Goal: Task Accomplishment & Management: Use online tool/utility

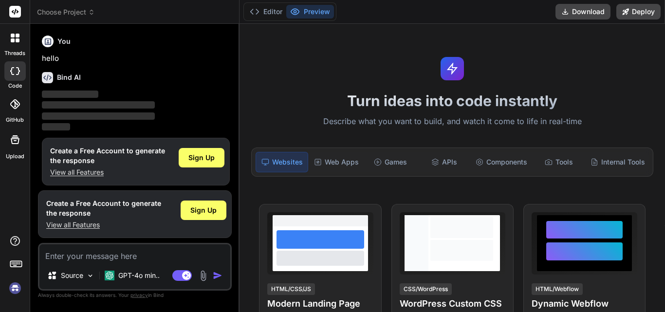
scroll to position [5, 0]
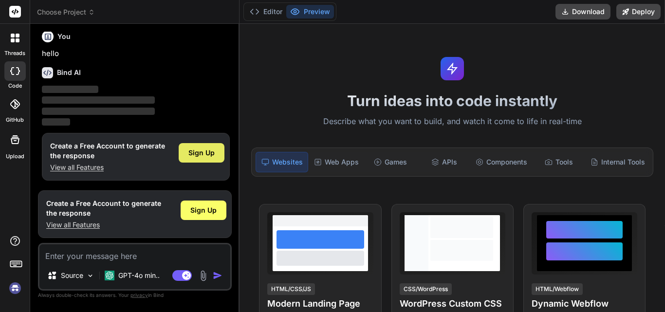
click at [185, 149] on div "Sign Up" at bounding box center [202, 152] width 46 height 19
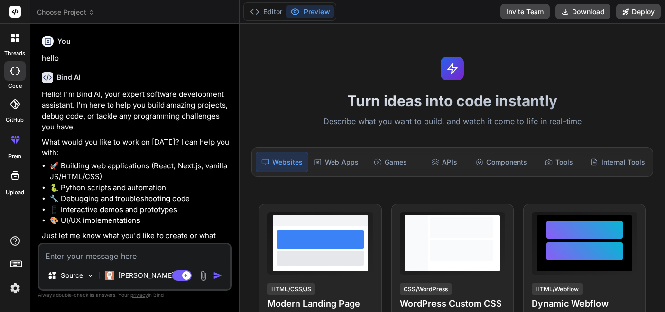
click at [142, 253] on textarea at bounding box center [134, 253] width 191 height 18
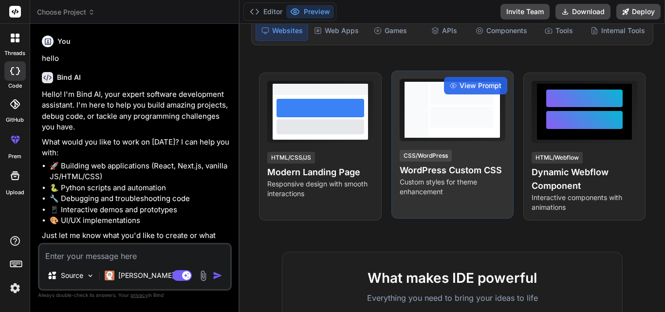
scroll to position [146, 0]
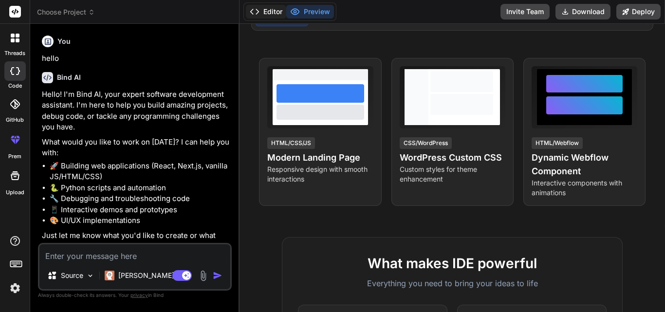
click at [265, 13] on button "Editor" at bounding box center [266, 12] width 40 height 14
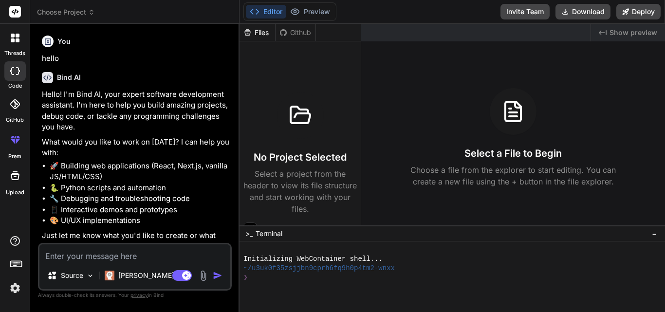
click at [265, 14] on button "Editor" at bounding box center [266, 12] width 40 height 14
click at [295, 18] on div "Editor Preview" at bounding box center [289, 11] width 93 height 18
click at [303, 10] on button "Preview" at bounding box center [310, 12] width 48 height 14
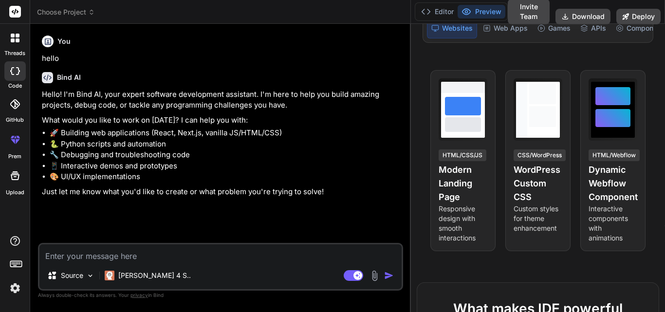
scroll to position [158, 0]
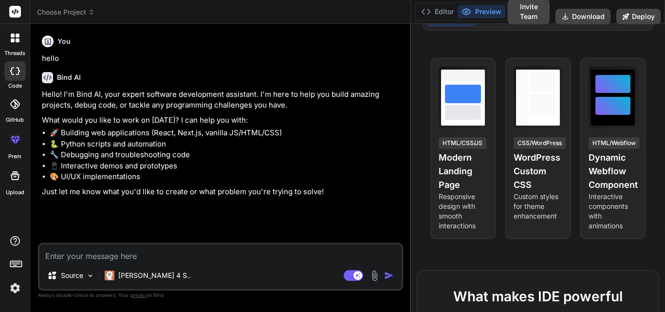
drag, startPoint x: 238, startPoint y: 82, endPoint x: 664, endPoint y: 10, distance: 431.8
click at [664, 10] on div "Choose Project Created with Pixso. Bind AI Web Search Created with Pixso. Code …" at bounding box center [347, 156] width 635 height 312
click at [13, 4] on div at bounding box center [15, 12] width 30 height 24
click at [17, 17] on rect at bounding box center [15, 12] width 12 height 12
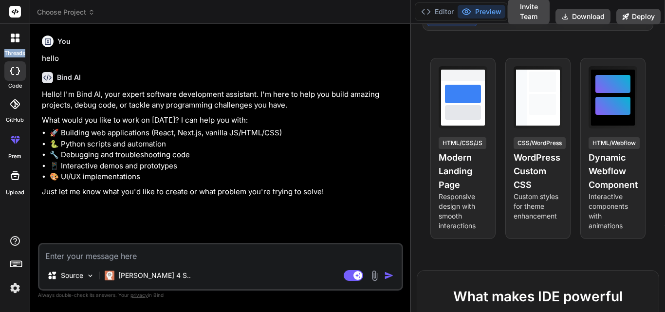
click at [17, 17] on rect at bounding box center [15, 12] width 12 height 12
click at [185, 255] on textarea at bounding box center [220, 253] width 362 height 18
click at [130, 275] on p "[PERSON_NAME] 4 S.." at bounding box center [154, 276] width 73 height 10
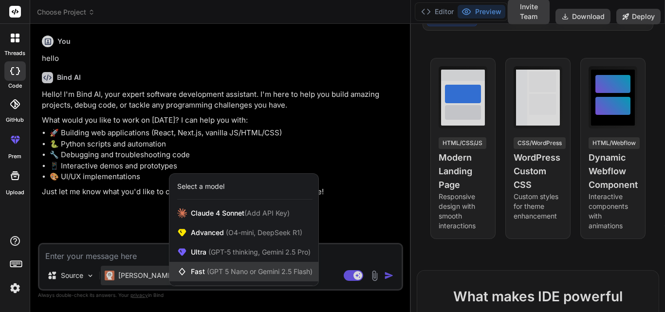
click at [202, 277] on div "Fast (GPT 5 Nano or Gemini 2.5 Flash)" at bounding box center [243, 271] width 149 height 19
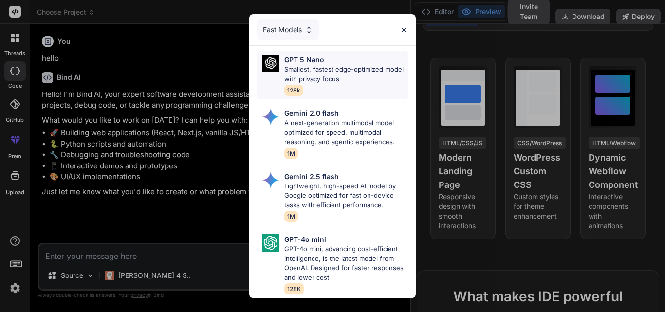
click at [320, 82] on div "GPT 5 Nano Smallest, fastest edge-optimized model with privacy focus 128k" at bounding box center [346, 75] width 124 height 41
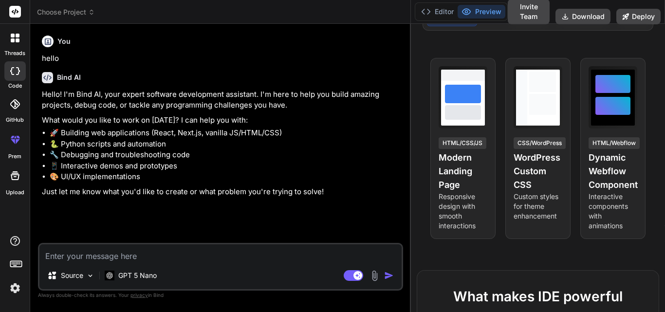
click at [150, 258] on textarea at bounding box center [220, 253] width 362 height 18
click at [157, 275] on p "GPT 5 Nano" at bounding box center [137, 276] width 38 height 10
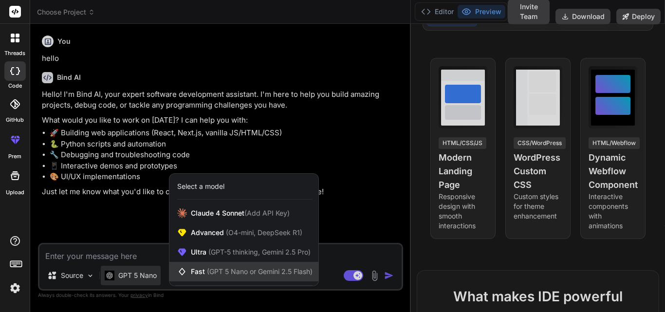
click at [217, 268] on span "(GPT 5 Nano or Gemini 2.5 Flash)" at bounding box center [260, 271] width 106 height 8
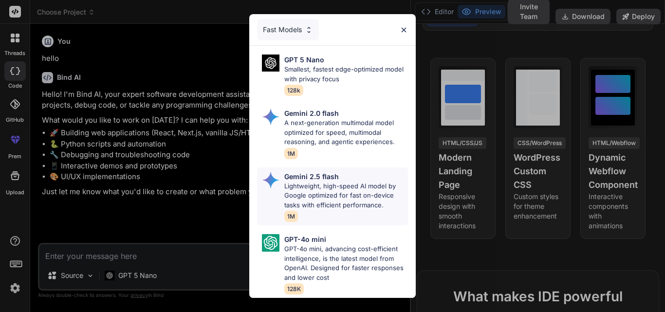
click at [344, 196] on p "Lightweight, high-speed AI model by Google optimized for fast on-device tasks w…" at bounding box center [346, 196] width 124 height 29
type textarea "x"
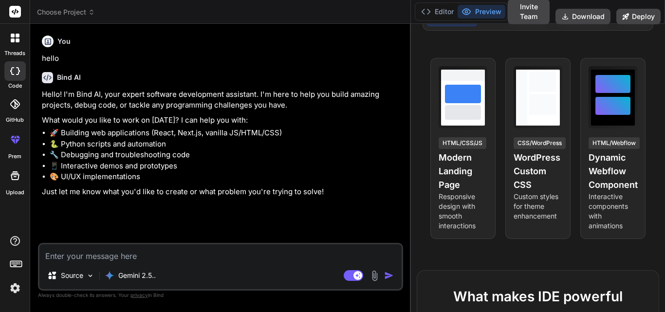
click at [189, 264] on div "Source Gemini 2.5.. Agent Mode. When this toggle is activated, AI automatically…" at bounding box center [220, 267] width 365 height 48
click at [202, 253] on textarea at bounding box center [220, 253] width 362 height 18
type textarea "a"
type textarea "x"
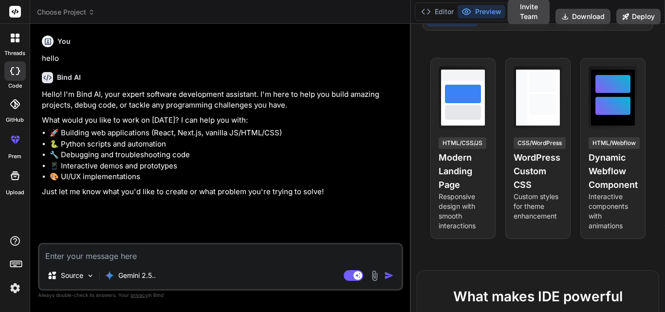
type textarea "c"
type textarea "x"
type textarea "ca"
type textarea "x"
type textarea "can"
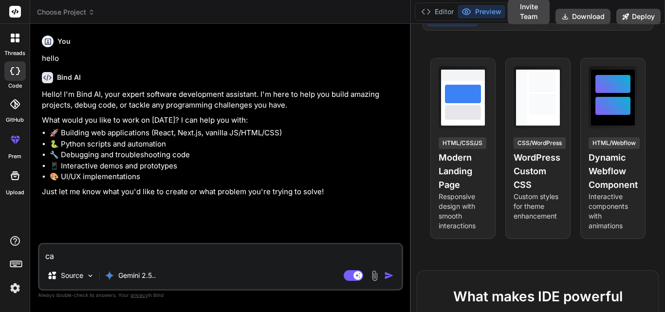
type textarea "x"
type textarea "can"
type textarea "x"
type textarea "can w"
type textarea "x"
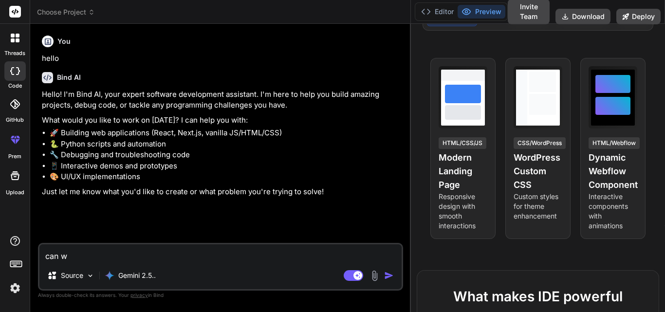
type textarea "can we"
type textarea "x"
type textarea "can we"
type textarea "x"
type textarea "can we d"
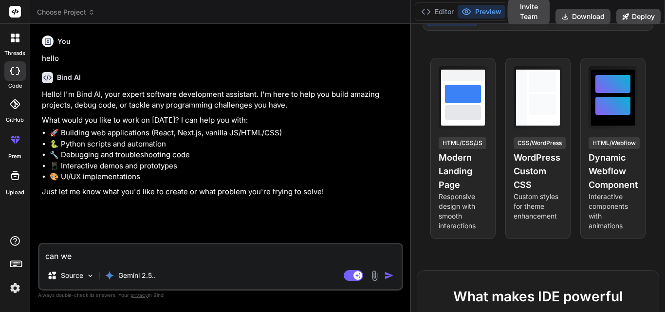
type textarea "x"
type textarea "can we de"
type textarea "x"
type textarea "can we det"
type textarea "x"
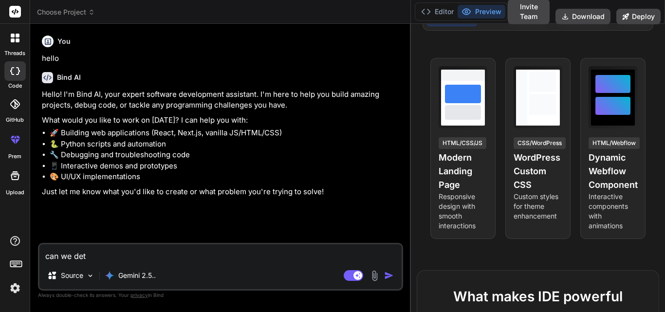
type textarea "can we dete"
type textarea "x"
type textarea "can we detec"
type textarea "x"
type textarea "can we detect"
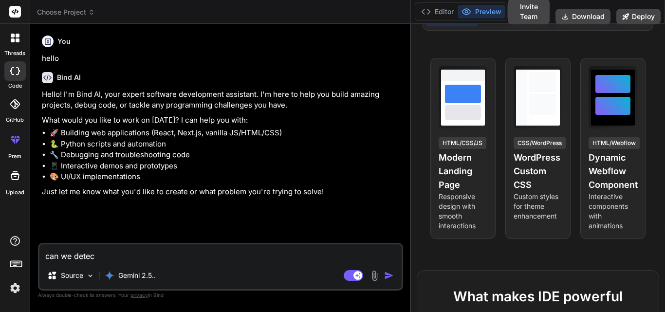
type textarea "x"
type textarea "can we detect"
type textarea "x"
type textarea "can we detect t"
type textarea "x"
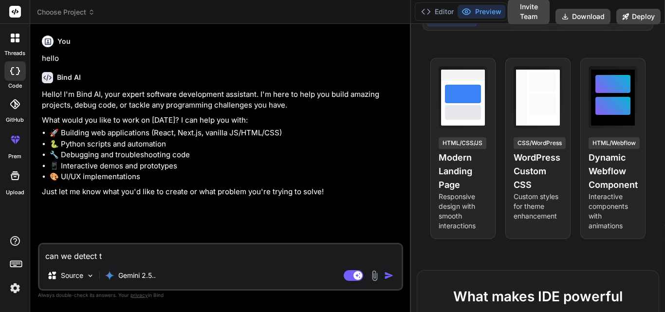
type textarea "can we detect th"
type textarea "x"
type textarea "can we detect the"
type textarea "x"
type textarea "can we detect the"
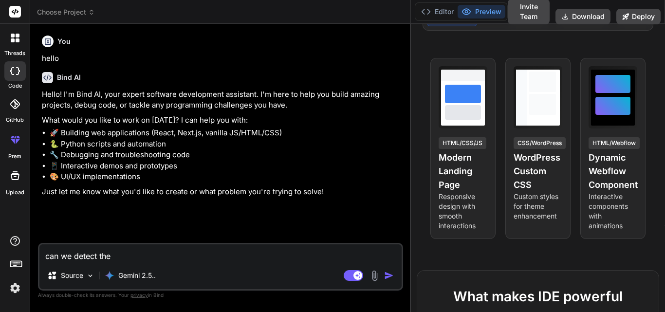
type textarea "x"
type textarea "can we detect the s"
type textarea "x"
type textarea "can we detect the so"
type textarea "x"
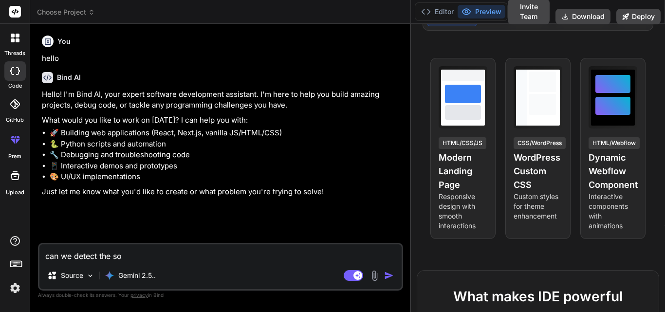
type textarea "can we detect the sou"
type textarea "x"
type textarea "can we detect the soun"
type textarea "x"
type textarea "can we detect the sound"
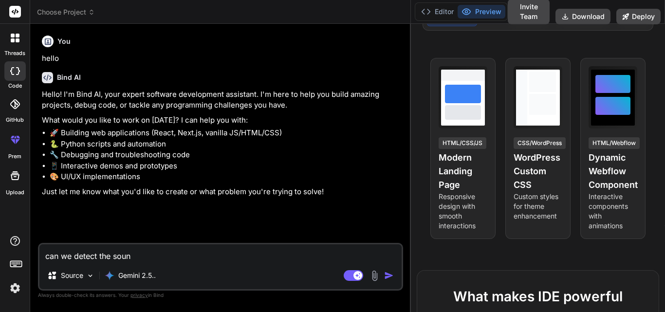
type textarea "x"
type textarea "can we detect the sound"
type textarea "x"
type textarea "can we detect the sound o"
type textarea "x"
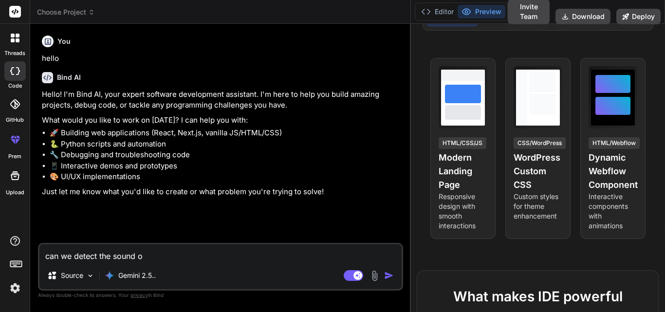
type textarea "can we detect the sound of"
type textarea "x"
type textarea "can we detect the sound of"
type textarea "x"
type textarea "can we detect the sound of f"
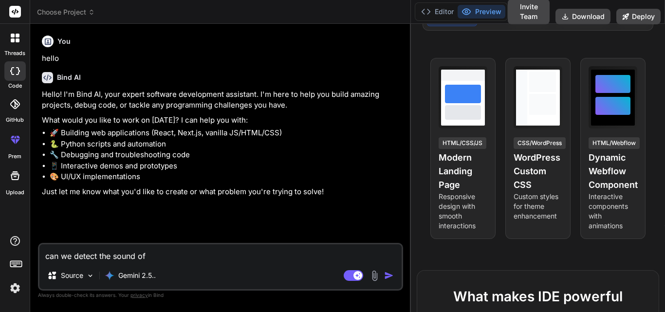
type textarea "x"
type textarea "can we detect the sound of fo"
type textarea "x"
type textarea "can we detect the sound of foo"
type textarea "x"
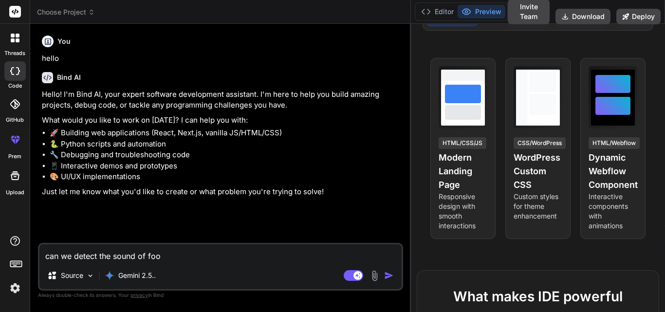
type textarea "can we detect the sound of foot"
type textarea "x"
type textarea "can we detect the sound of footp"
type textarea "x"
type textarea "can we detect the sound of footpr"
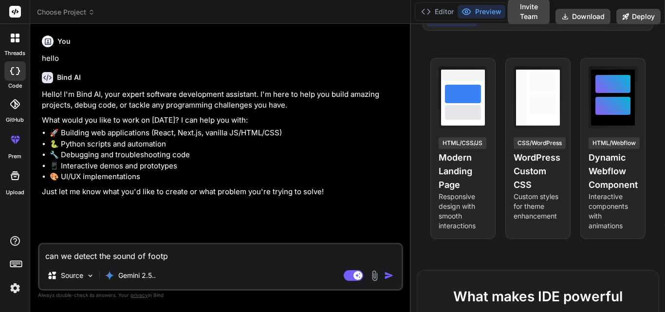
type textarea "x"
type textarea "can we detect the sound of footpri"
type textarea "x"
type textarea "can we detect the sound of footprin"
type textarea "x"
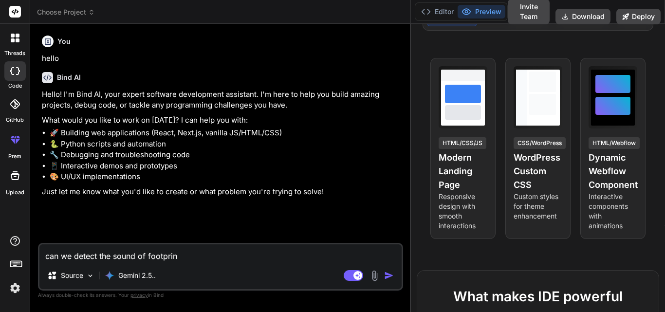
type textarea "can we detect the sound of footprint"
type textarea "x"
type textarea "can we detect the sound of footprint"
type textarea "x"
type textarea "can we detect the sound of footprint a"
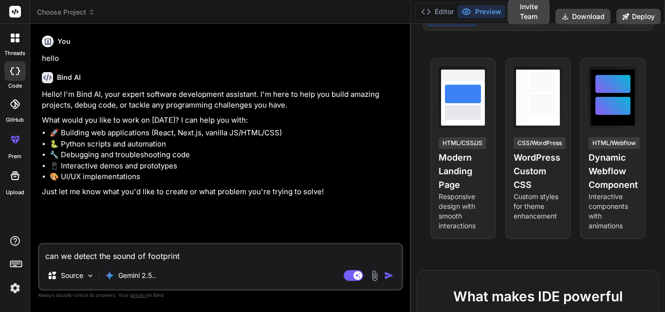
type textarea "x"
type textarea "can we detect the sound of footprint an"
type textarea "x"
type textarea "can we detect the sound of footprint and"
type textarea "x"
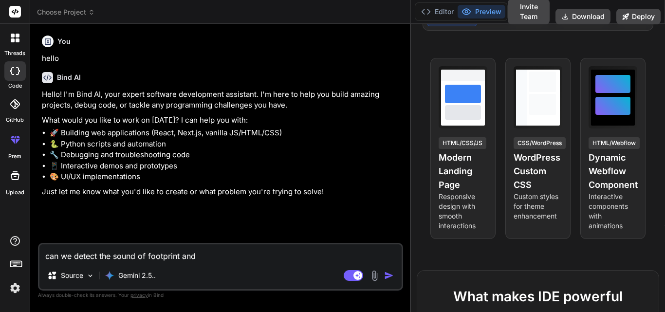
type textarea "can we detect the sound of footprint and"
type textarea "x"
type textarea "can we detect the sound of footprint and g"
type textarea "x"
type textarea "can we detect the sound of footprint and gu"
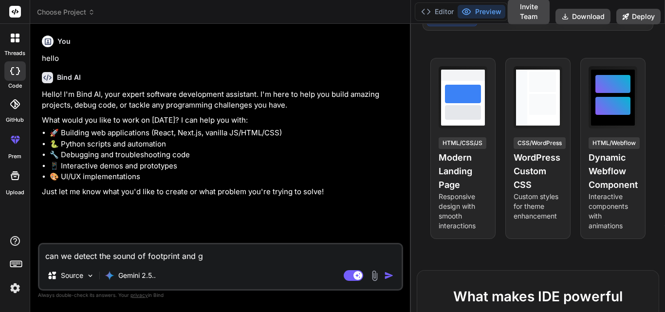
type textarea "x"
type textarea "can we detect the sound of footprint and gun"
type textarea "x"
type textarea "can we detect the sound of footprint and gunf"
type textarea "x"
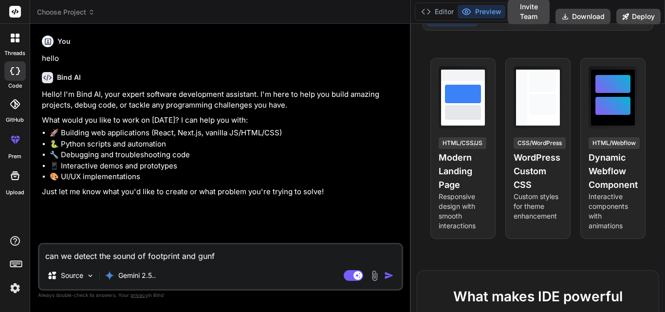
type textarea "can we detect the sound of footprint and gunfi"
type textarea "x"
type textarea "can we detect the sound of footprint and gunfir"
type textarea "x"
type textarea "can we detect the sound of footprint and gunfire"
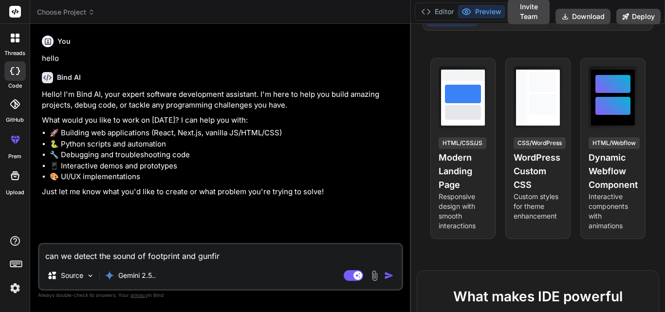
type textarea "x"
type textarea "can we detect the sound of footprint and gunfire"
type textarea "x"
type textarea "can we detect the sound of footprint and gunfire i"
type textarea "x"
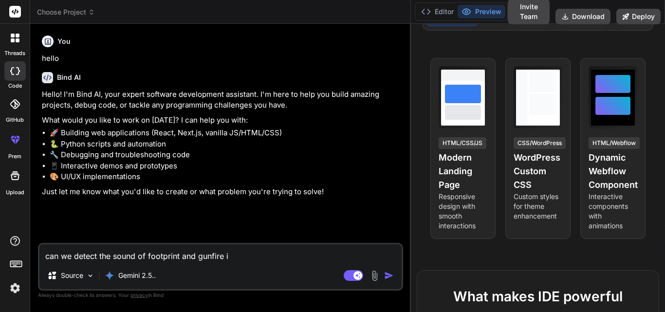
type textarea "can we detect the sound of footprint and gunfire in"
type textarea "x"
type textarea "can we detect the sound of footprint and gunfire in"
type textarea "x"
type textarea "can we detect the sound of footprint and gunfire in g"
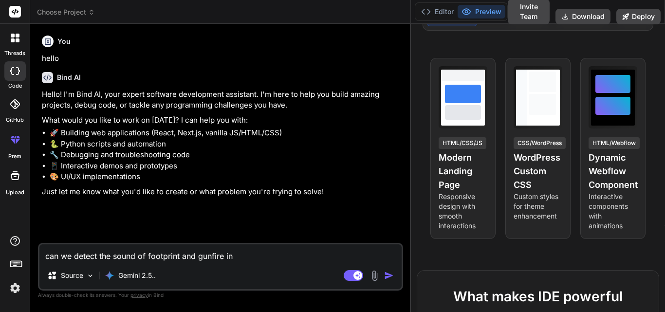
type textarea "x"
type textarea "can we detect the sound of footprint and gunfire in [GEOGRAPHIC_DATA]"
type textarea "x"
type textarea "can we detect the sound of footprint and gunfire in [GEOGRAPHIC_DATA]"
type textarea "x"
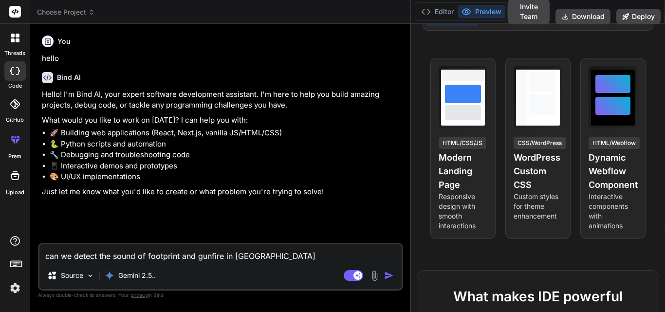
type textarea "can we detect the sound of footprint and gunfire in game"
type textarea "x"
type textarea "can we detect the sound of footprint and gunfire in game"
type textarea "x"
type textarea "can we detect the sound of footprint and gunfire in game ."
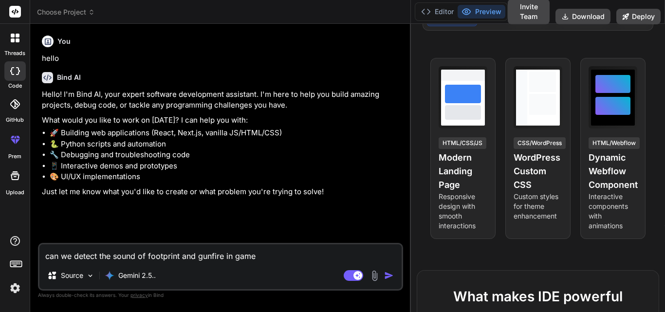
type textarea "x"
type textarea "can we detect the sound of footprint and gunfire in game ."
type textarea "x"
type textarea "can we detect the sound of footprint and gunfire in game . W"
type textarea "x"
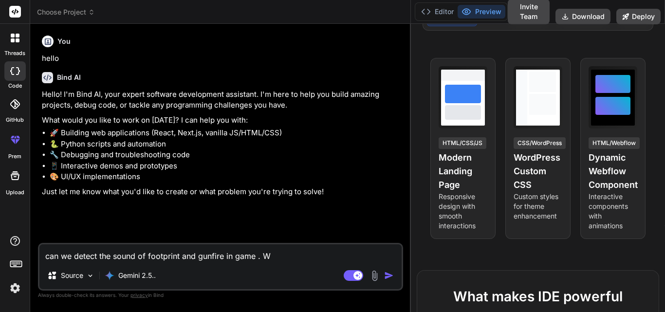
type textarea "can we detect the sound of footprint and gunfire in game . Wh"
type textarea "x"
type textarea "can we detect the sound of footprint and gunfire in game . Whi"
type textarea "x"
type textarea "can we detect the sound of footprint and gunfire in game . Whic"
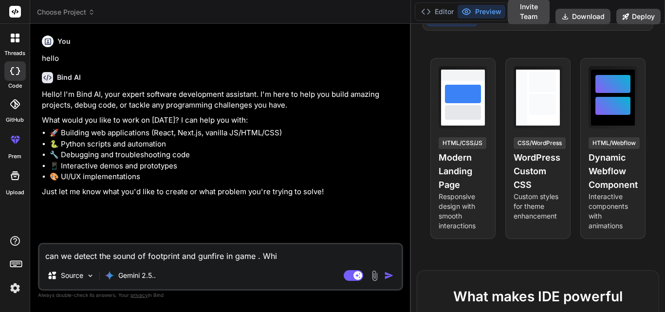
type textarea "x"
type textarea "can we detect the sound of footprint and gunfire in game . Which"
type textarea "x"
type textarea "can we detect the sound of footprint and gunfire in game . Which"
type textarea "x"
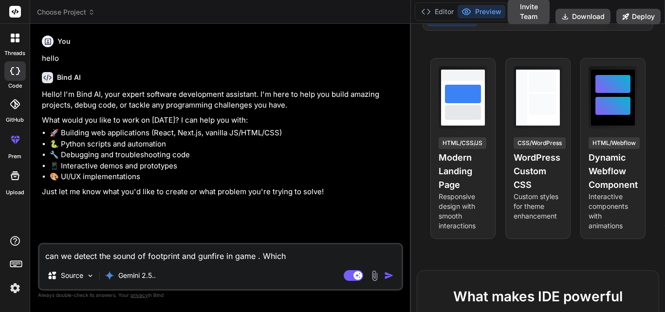
type textarea "can we detect the sound of footprint and gunfire in game . Which m"
type textarea "x"
type textarea "can we detect the sound of footprint and gunfire in game . Which mo"
type textarea "x"
type textarea "can we detect the sound of footprint and gunfire in game . Which mod"
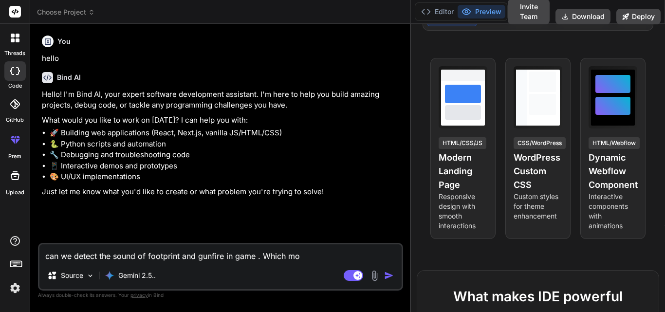
type textarea "x"
type textarea "can we detect the sound of footprint and gunfire in game . Which mode"
type textarea "x"
type textarea "can we detect the sound of footprint and gunfire in game . Which model"
type textarea "x"
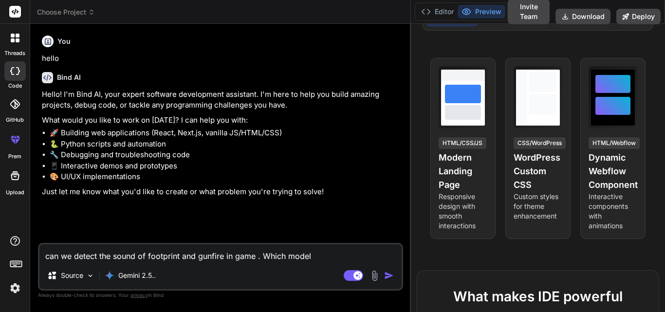
type textarea "can we detect the sound of footprint and gunfire in game . Which model"
type textarea "x"
type textarea "can we detect the sound of footprint and gunfire in game . Which model i"
type textarea "x"
type textarea "can we detect the sound of footprint and gunfire in game . Which model is"
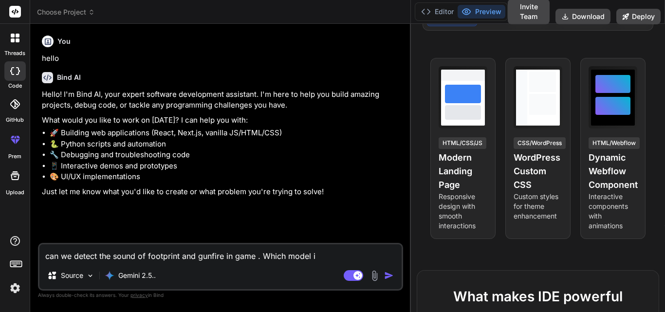
type textarea "x"
type textarea "can we detect the sound of footprint and gunfire in game . Which model is"
type textarea "x"
type textarea "can we detect the sound of footprint and gunfire in game . Which model is u"
type textarea "x"
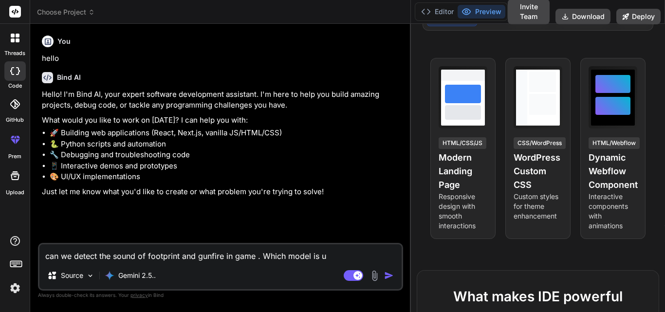
type textarea "can we detect the sound of footprint and gunfire in game . Which model is us"
type textarea "x"
type textarea "can we detect the sound of footprint and gunfire in game . Which model is use"
type textarea "x"
type textarea "can we detect the sound of footprint and gunfire in game . Which model is used"
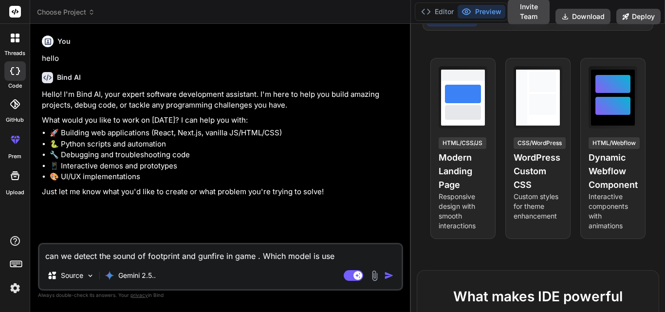
type textarea "x"
type textarea "can we detect the sound of footprint and gunfire in game . Which model is used"
type textarea "x"
type textarea "can we detect the sound of footprint and gunfire in game . Which model is used f"
type textarea "x"
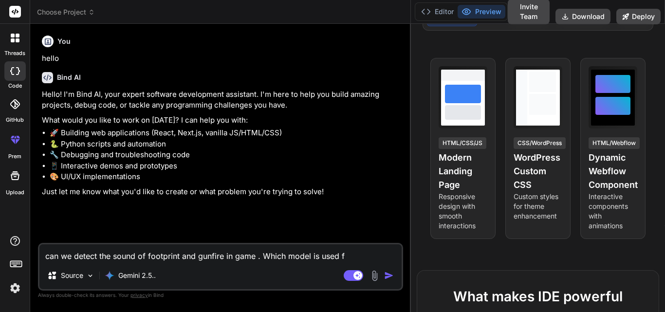
type textarea "can we detect the sound of footprint and gunfire in game . Which model is used …"
type textarea "x"
type textarea "can we detect the sound of footprint and gunfire in game . Which model is used …"
type textarea "x"
type textarea "can we detect the sound of footprint and gunfire in game . Which model is used …"
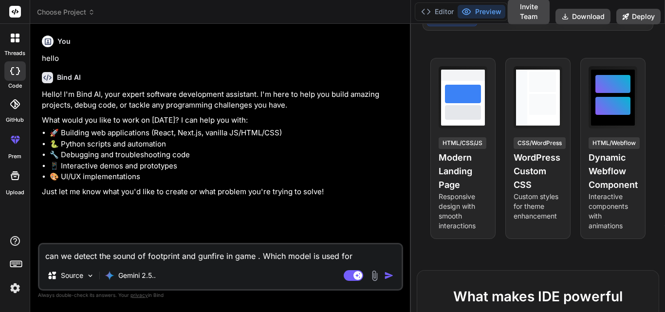
type textarea "x"
type textarea "can we detect the sound of footprint and gunfire in game . Which model is used …"
type textarea "x"
type textarea "can we detect the sound of footprint and gunfire in game . Which model is used …"
type textarea "x"
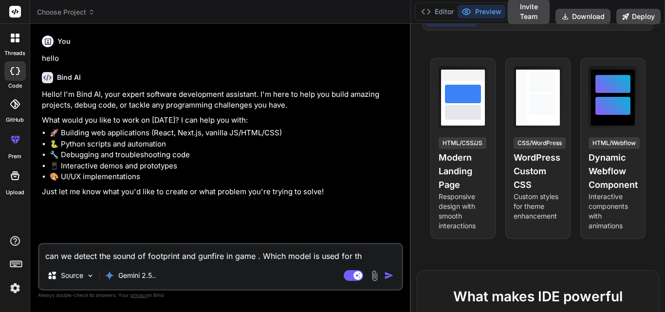
type textarea "can we detect the sound of footprint and gunfire in game . Which model is used …"
type textarea "x"
type textarea "can we detect the sound of footprint and gunfire in game . Which model is used …"
type textarea "x"
type textarea "can we detect the sound of footprint and gunfire in game . Which model is used …"
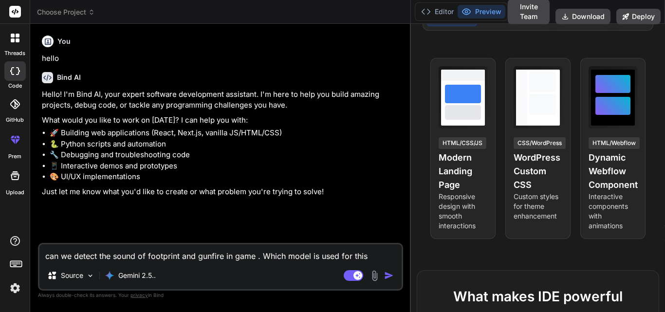
type textarea "x"
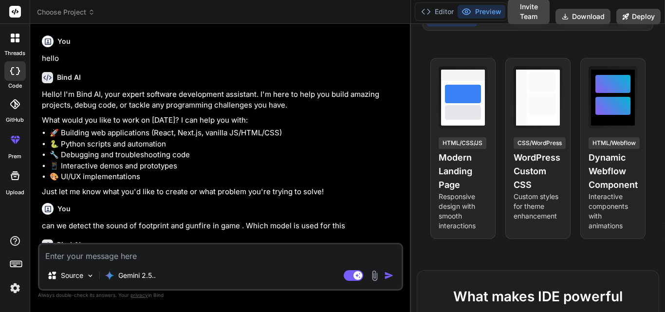
scroll to position [57, 0]
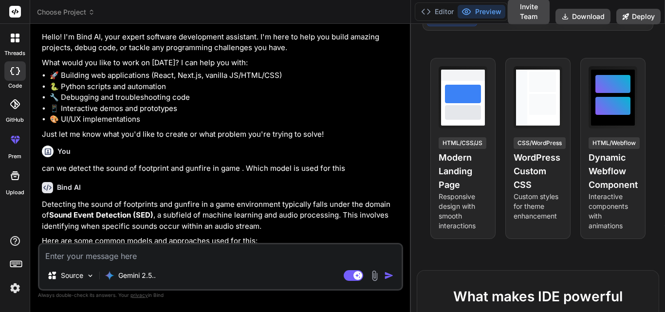
type textarea "x"
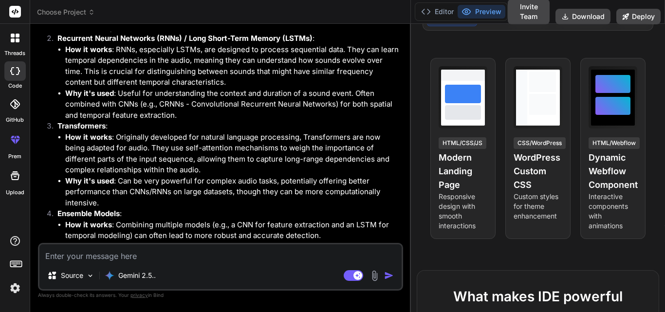
scroll to position [398, 0]
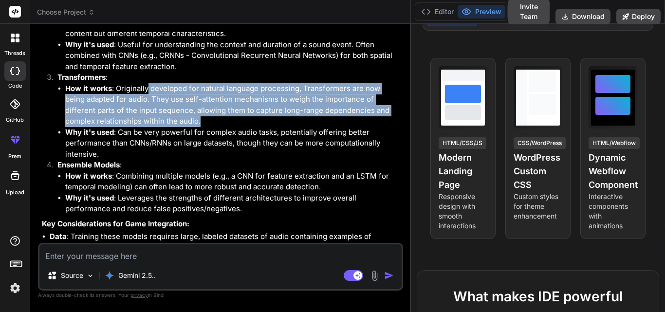
drag, startPoint x: 148, startPoint y: 88, endPoint x: 172, endPoint y: 120, distance: 40.7
click at [172, 120] on li "How it works : Originally developed for natural language processing, Transforme…" at bounding box center [233, 105] width 336 height 44
click at [179, 120] on li "How it works : Originally developed for natural language processing, Transforme…" at bounding box center [233, 105] width 336 height 44
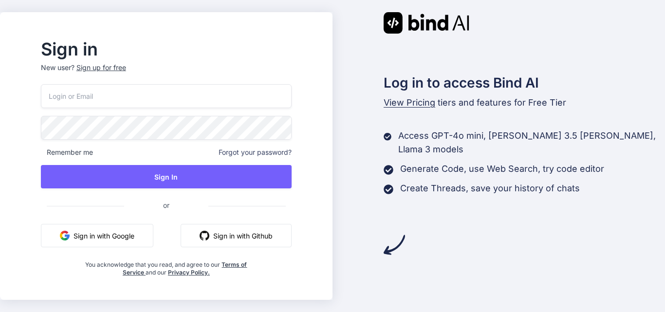
click at [140, 95] on input "email" at bounding box center [166, 96] width 251 height 24
click at [129, 68] on p "New user? Sign up for free" at bounding box center [166, 73] width 251 height 21
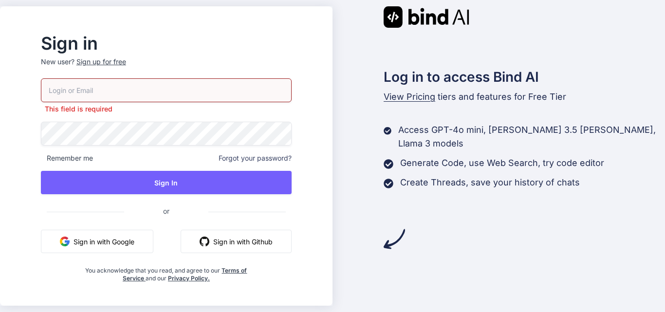
click at [126, 63] on div "Sign up for free" at bounding box center [101, 62] width 50 height 10
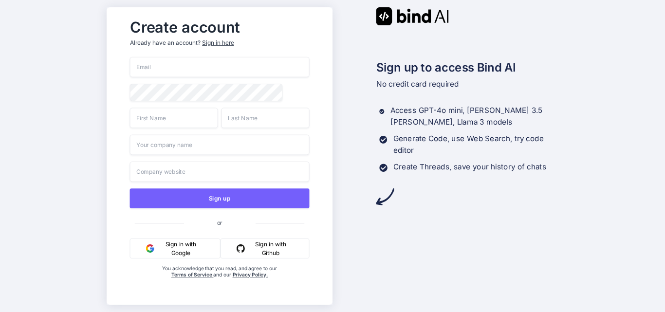
click at [157, 63] on input "email" at bounding box center [219, 67] width 180 height 20
type input "nitika@yopmail.com"
type input "n"
type input "developer"
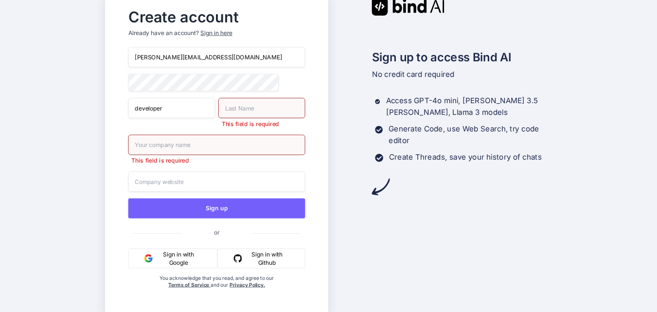
click at [285, 118] on input "text" at bounding box center [261, 108] width 87 height 20
type input "python"
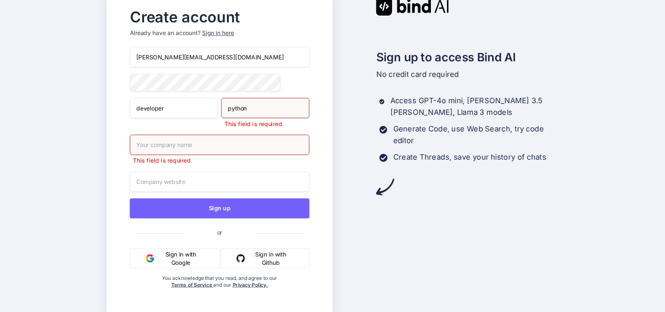
click at [214, 150] on input "text" at bounding box center [219, 145] width 180 height 20
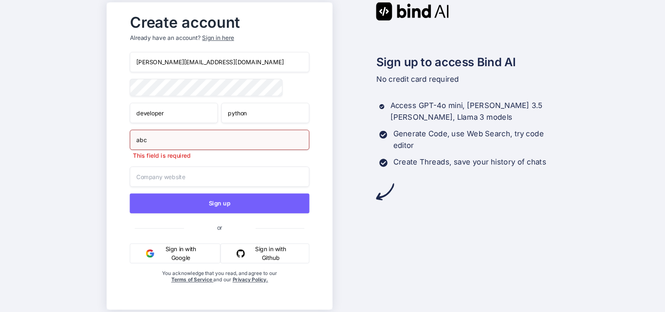
type input "abc"
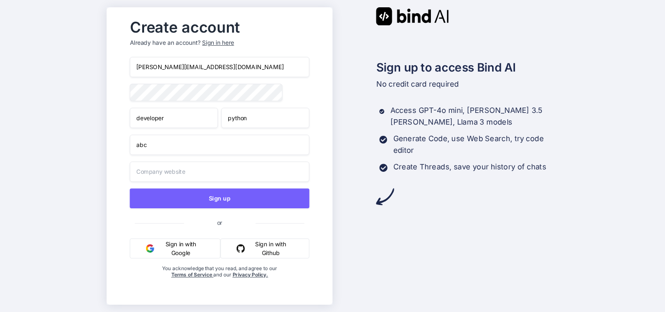
click at [201, 171] on input "text" at bounding box center [219, 172] width 180 height 20
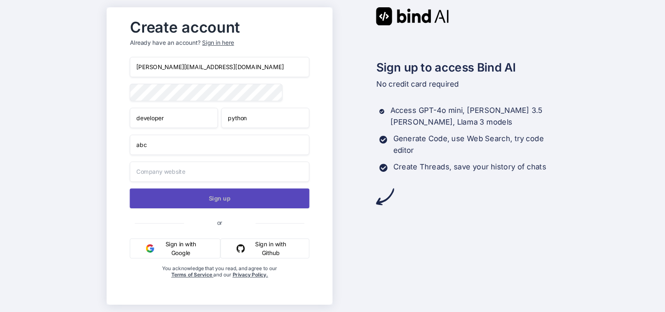
click at [216, 202] on button "Sign up" at bounding box center [219, 198] width 180 height 20
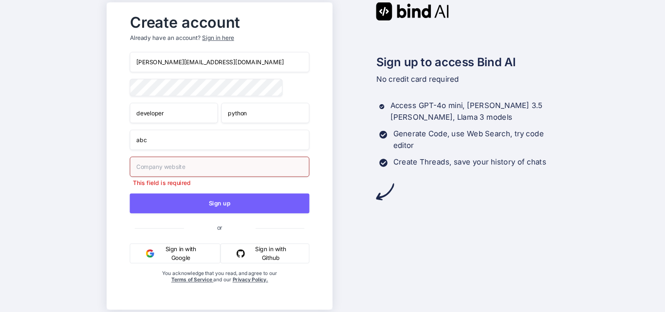
click at [223, 168] on input "text" at bounding box center [219, 167] width 180 height 20
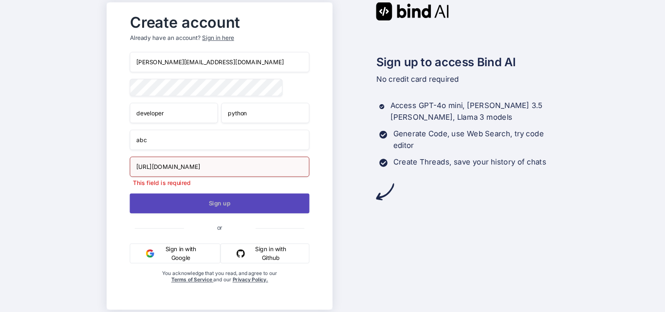
type input "http://abc.com"
click at [219, 210] on div "nitika@yopmail.com developer python abc http://abc.com This field is required S…" at bounding box center [219, 177] width 180 height 251
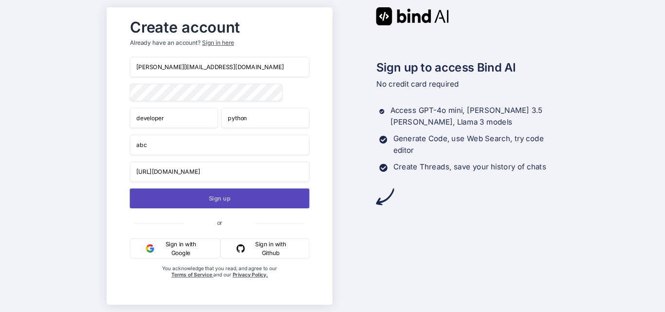
click at [230, 200] on button "Sign up" at bounding box center [219, 198] width 180 height 20
click at [209, 201] on button "Sign up" at bounding box center [219, 198] width 180 height 20
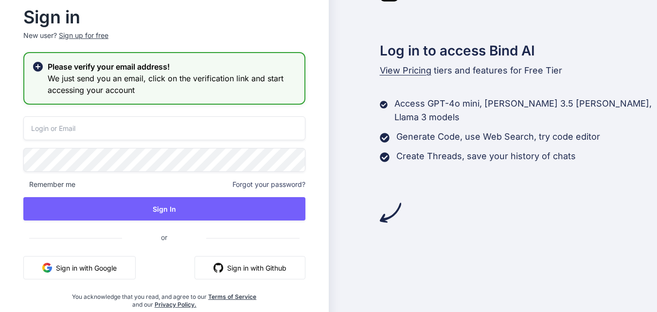
click at [106, 128] on input "email" at bounding box center [164, 128] width 282 height 24
type input "nitika@yopmail.com"
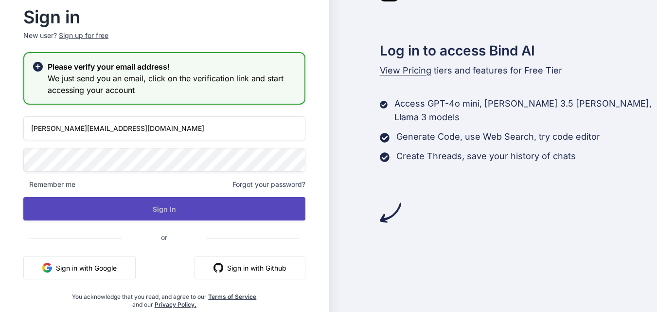
click at [216, 211] on button "Sign In" at bounding box center [164, 208] width 282 height 23
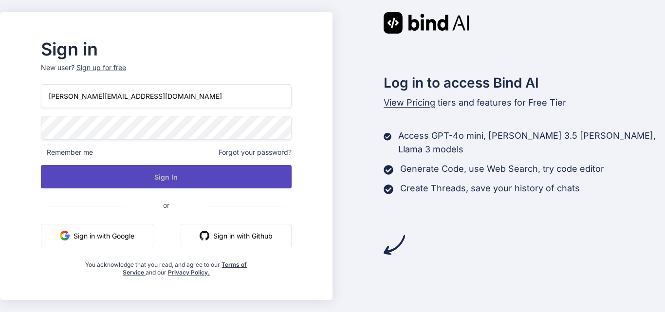
click at [180, 174] on button "Sign In" at bounding box center [166, 176] width 251 height 23
